Goal: Obtain resource: Obtain resource

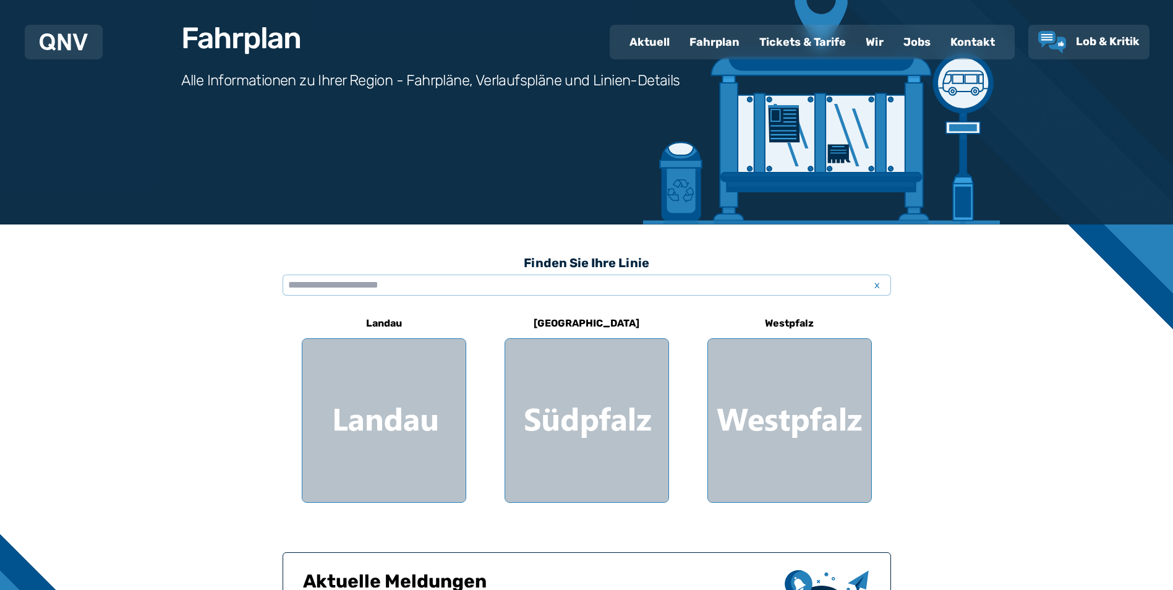
scroll to position [186, 0]
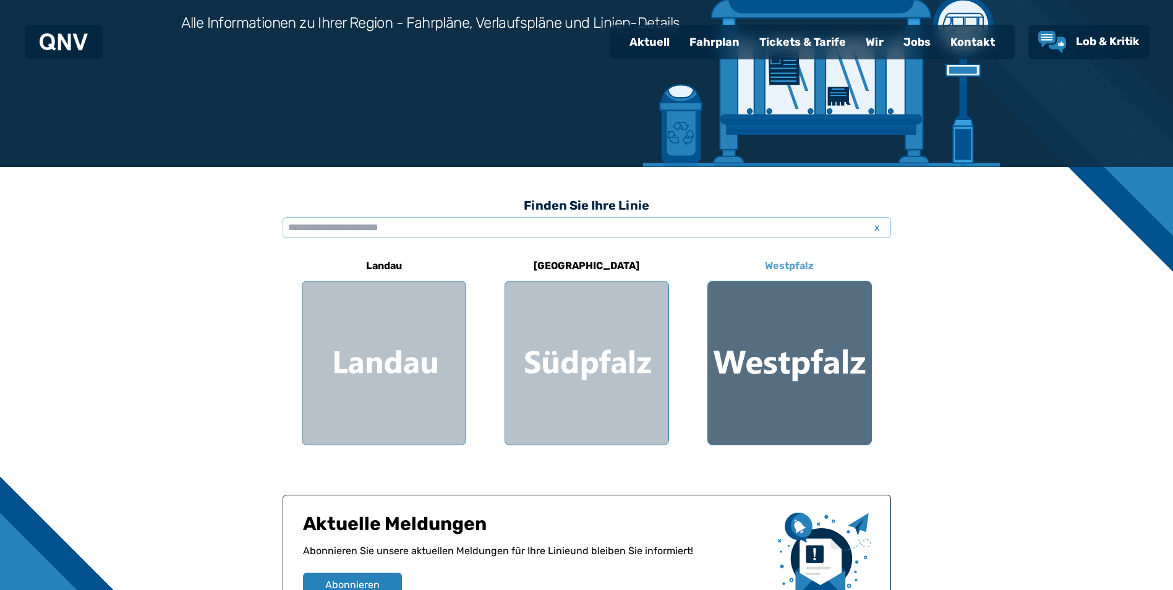
click at [813, 369] on div at bounding box center [789, 362] width 163 height 163
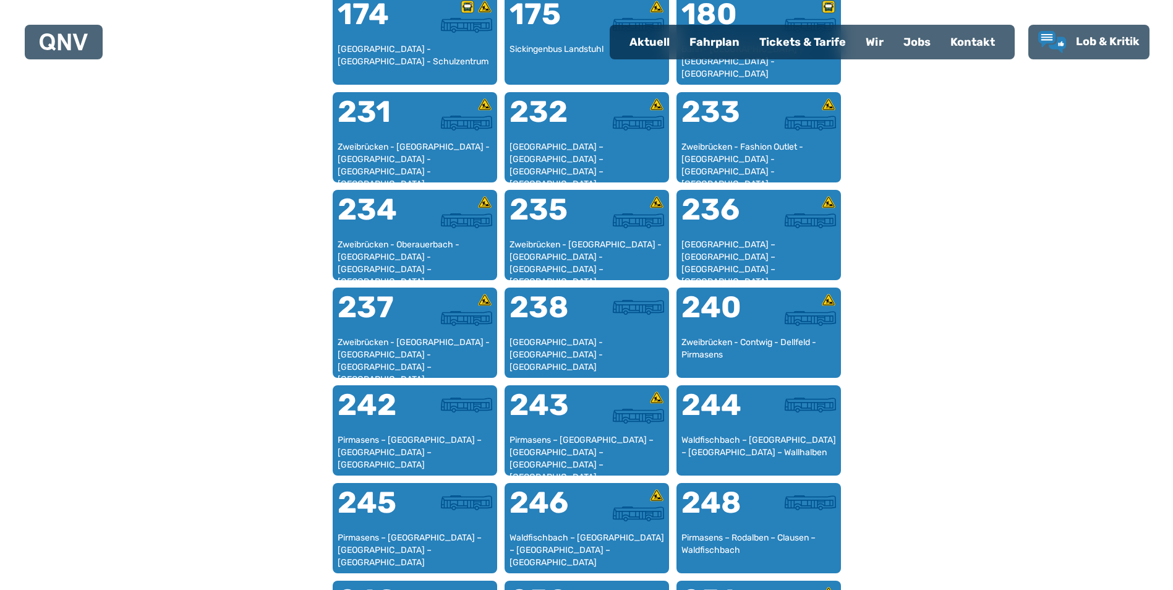
scroll to position [1123, 0]
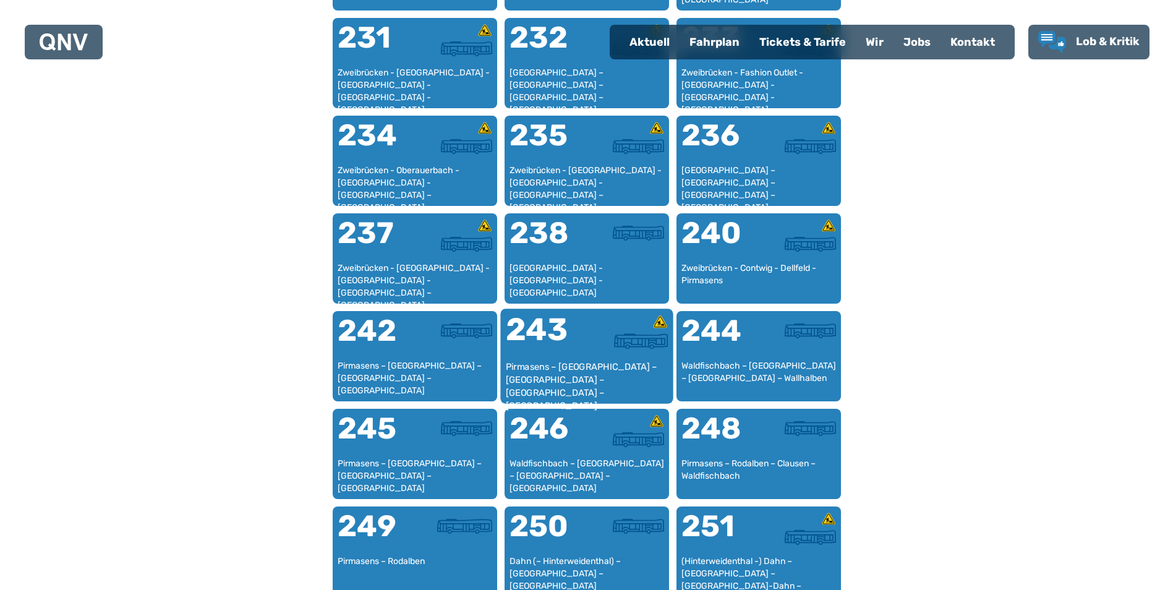
click at [591, 354] on div at bounding box center [627, 337] width 81 height 46
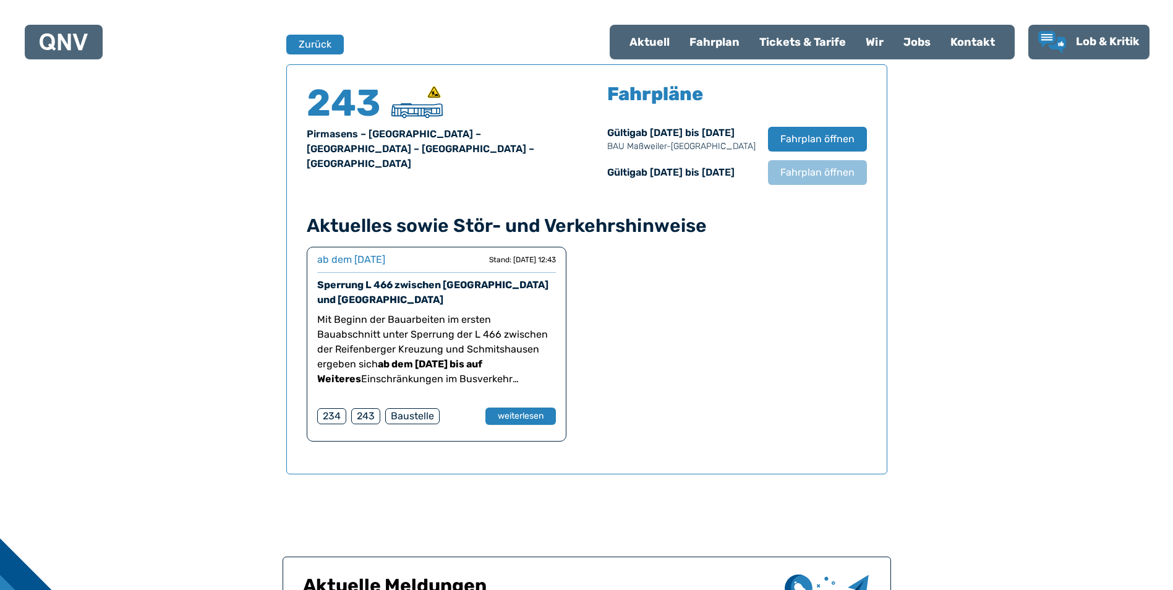
scroll to position [815, 0]
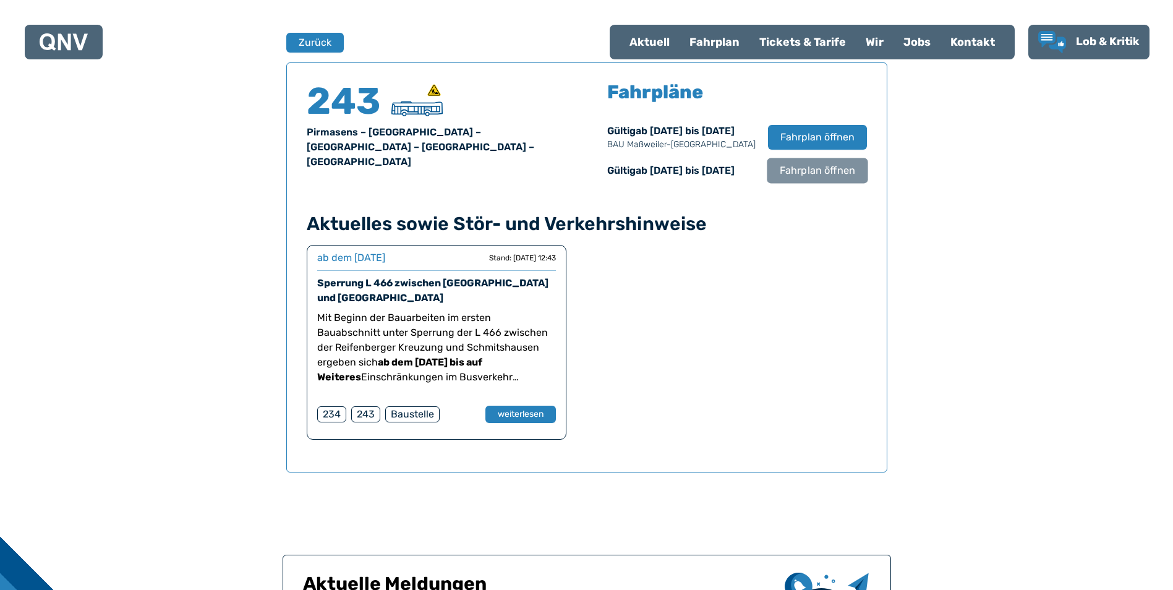
click at [816, 168] on span "Fahrplan öffnen" at bounding box center [816, 170] width 75 height 15
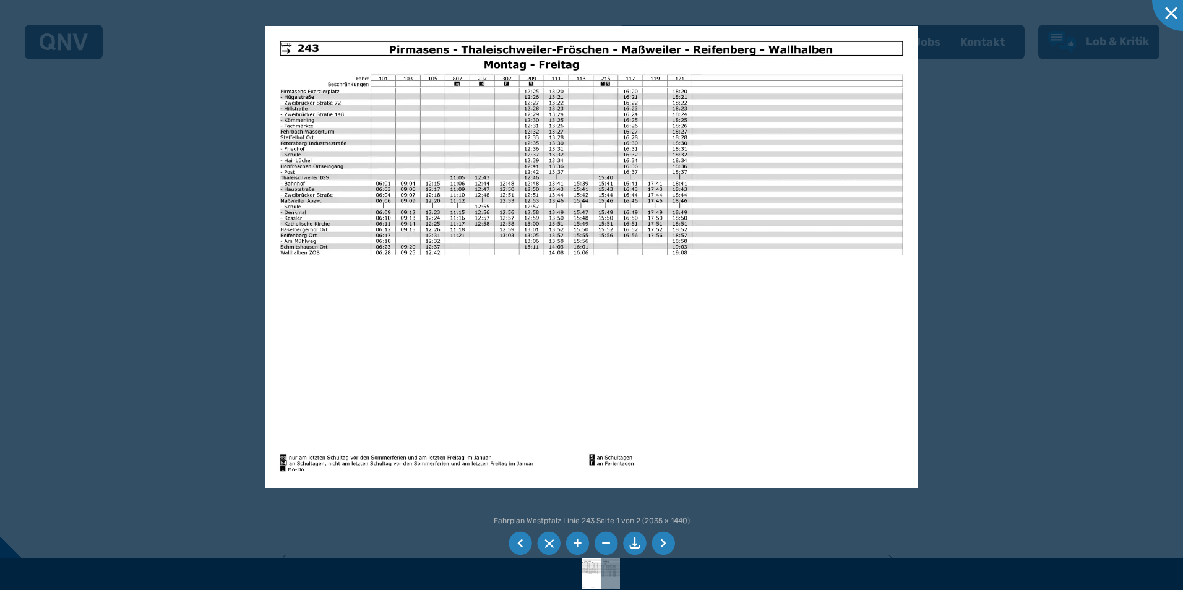
click at [951, 135] on div at bounding box center [591, 295] width 1183 height 590
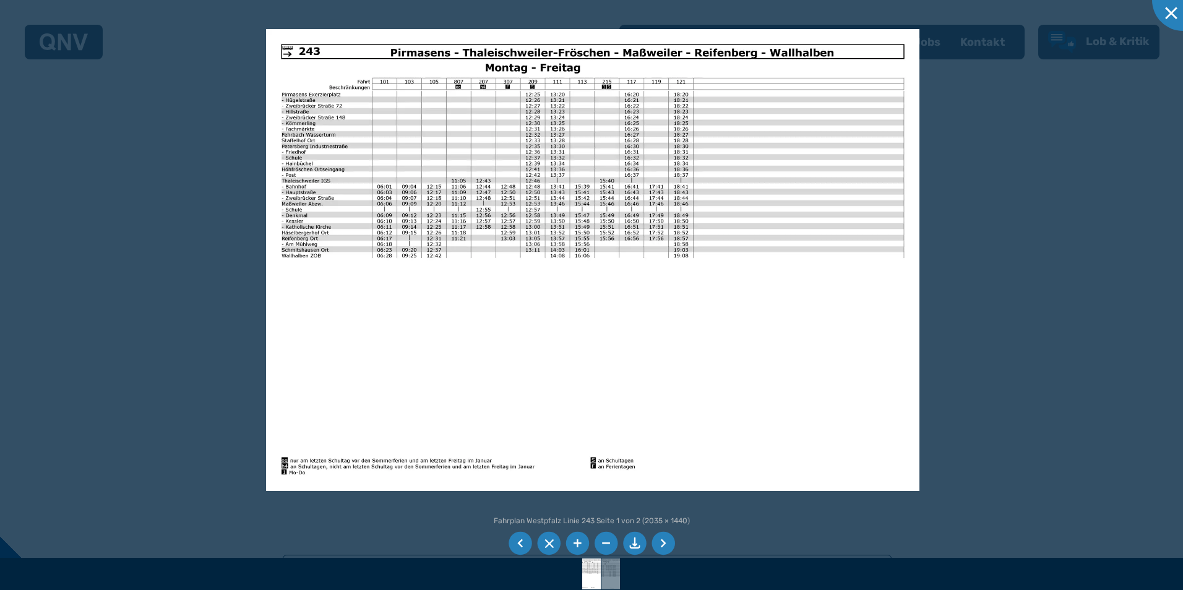
click at [541, 537] on li at bounding box center [549, 544] width 24 height 24
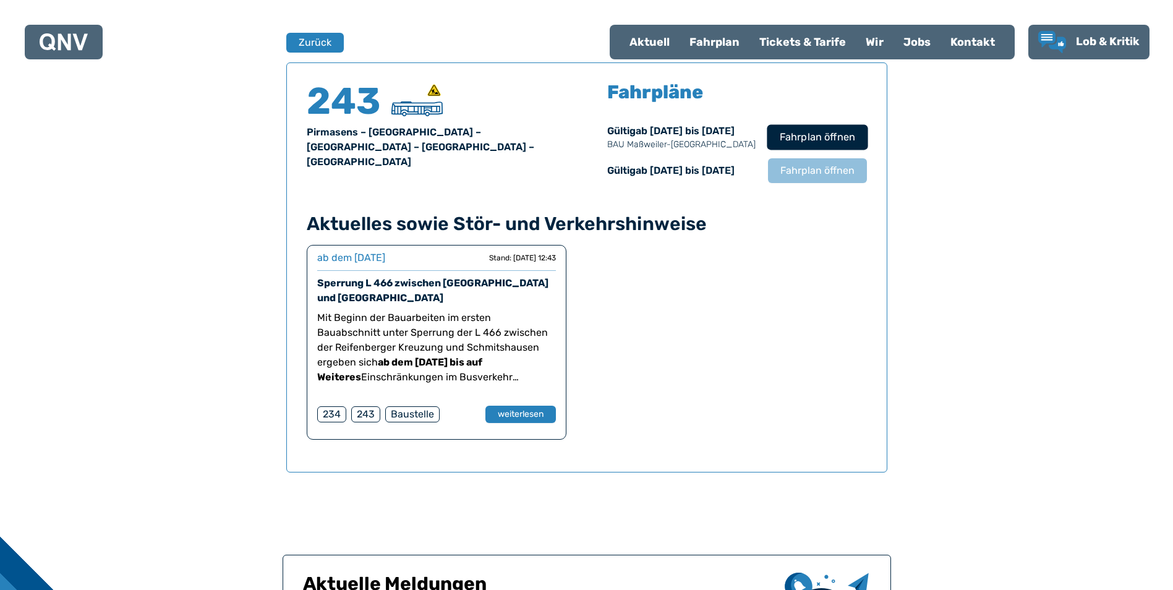
click at [805, 140] on span "Fahrplan öffnen" at bounding box center [816, 137] width 75 height 15
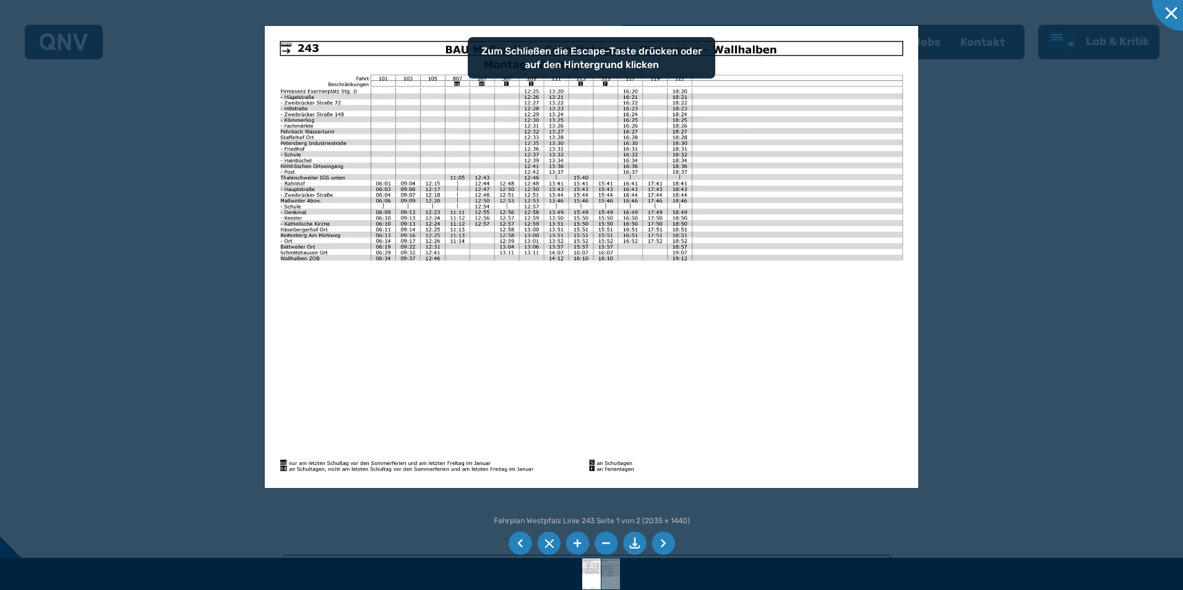
click at [537, 541] on li at bounding box center [549, 544] width 24 height 24
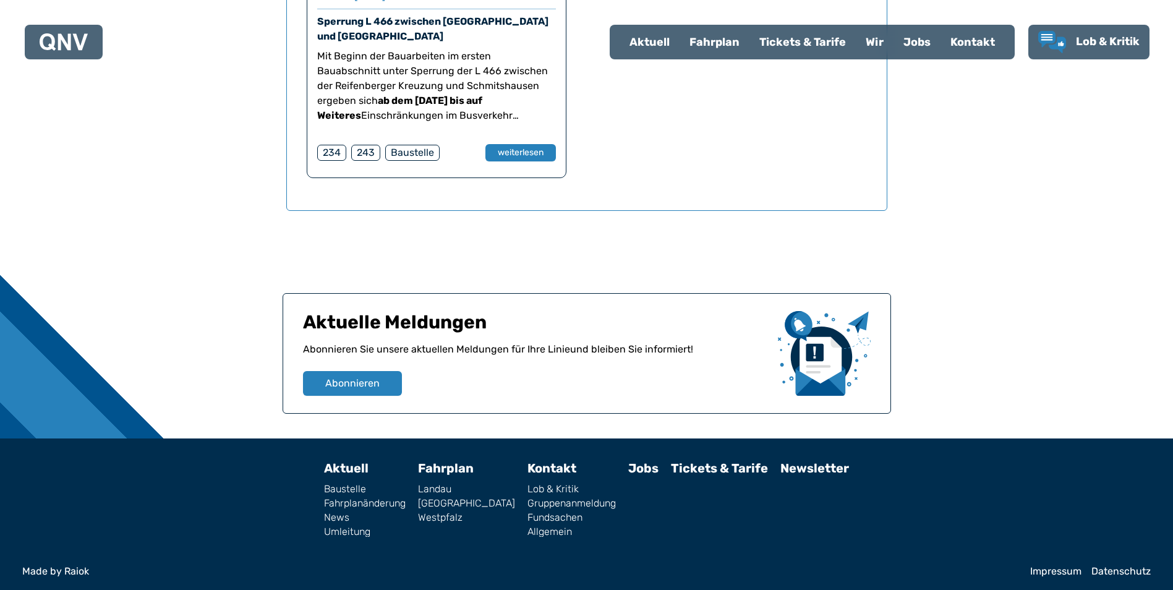
scroll to position [1081, 0]
